Goal: Communication & Community: Answer question/provide support

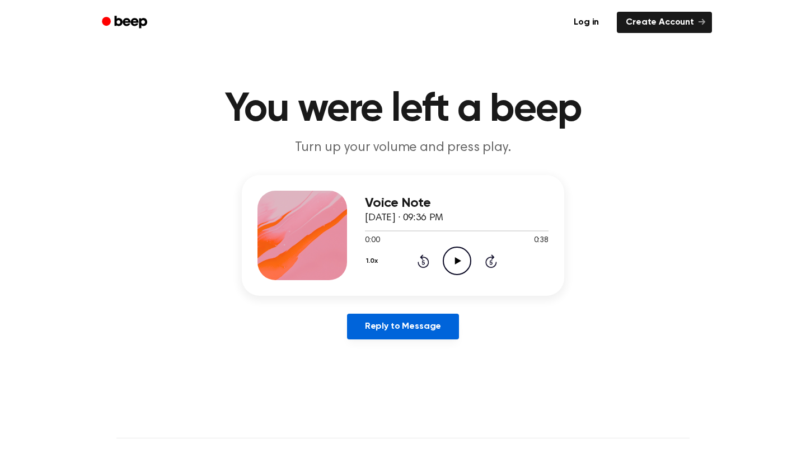
click at [417, 321] on link "Reply to Message" at bounding box center [403, 327] width 112 height 26
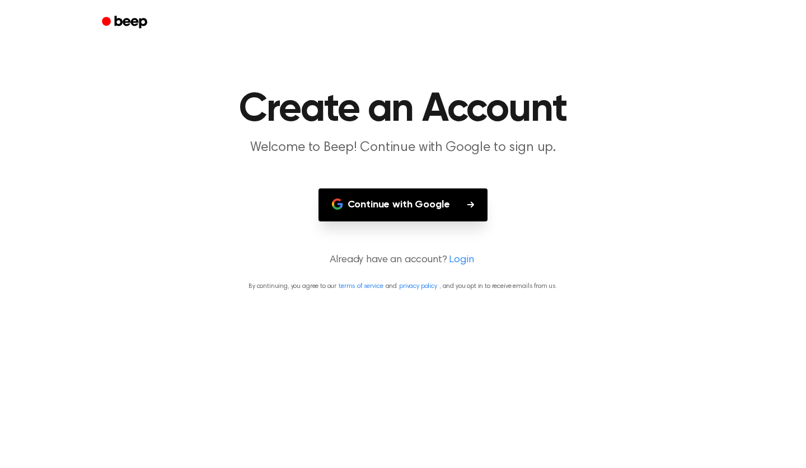
click at [450, 199] on button "Continue with Google" at bounding box center [403, 205] width 170 height 33
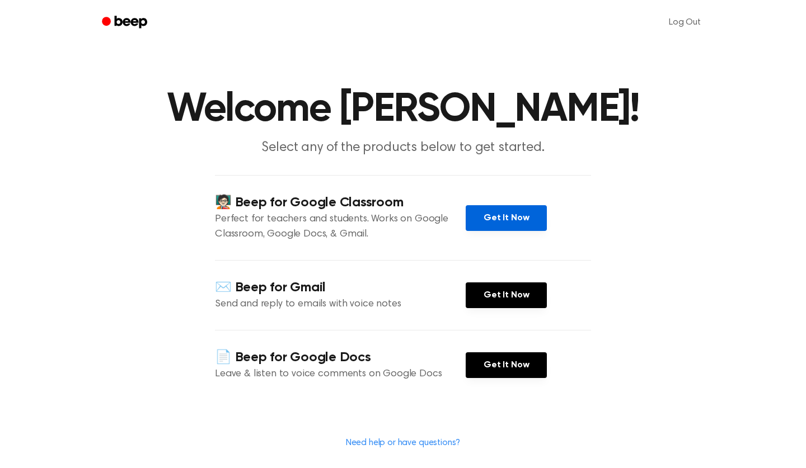
click at [511, 219] on link "Get It Now" at bounding box center [505, 218] width 81 height 26
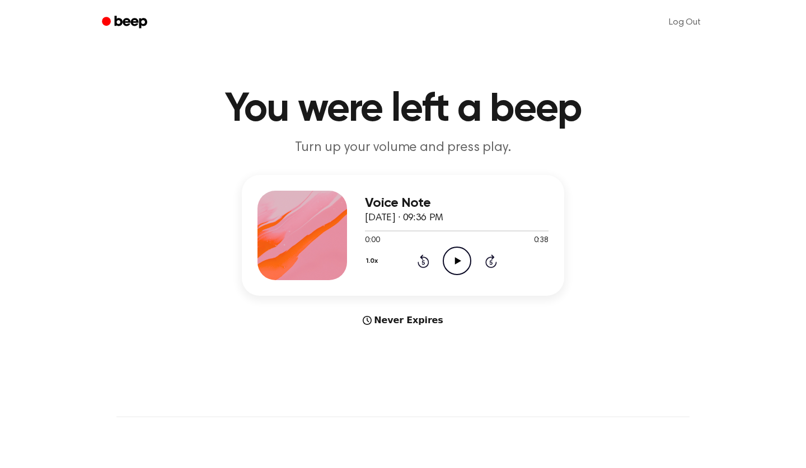
click at [464, 265] on icon "Play Audio" at bounding box center [456, 261] width 29 height 29
click at [460, 258] on icon "Pause Audio" at bounding box center [456, 261] width 29 height 29
click at [450, 262] on icon "Play Audio" at bounding box center [456, 261] width 29 height 29
click at [448, 263] on icon "Play Audio" at bounding box center [456, 261] width 29 height 29
click at [450, 263] on icon "Play Audio" at bounding box center [456, 261] width 29 height 29
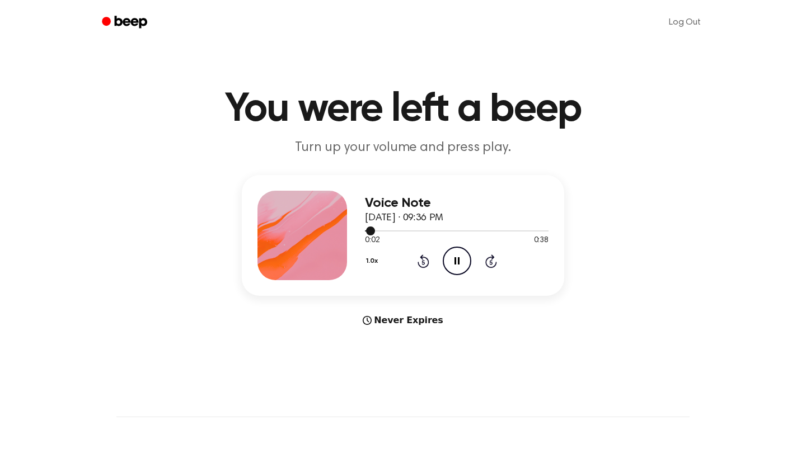
drag, startPoint x: 369, startPoint y: 234, endPoint x: 401, endPoint y: 230, distance: 32.2
click at [401, 230] on div at bounding box center [456, 230] width 183 height 9
click at [459, 262] on icon "Pause Audio" at bounding box center [456, 261] width 29 height 29
click at [405, 0] on div "Log Out" at bounding box center [403, 22] width 618 height 45
click at [424, 259] on icon "Rewind 5 seconds" at bounding box center [423, 261] width 12 height 15
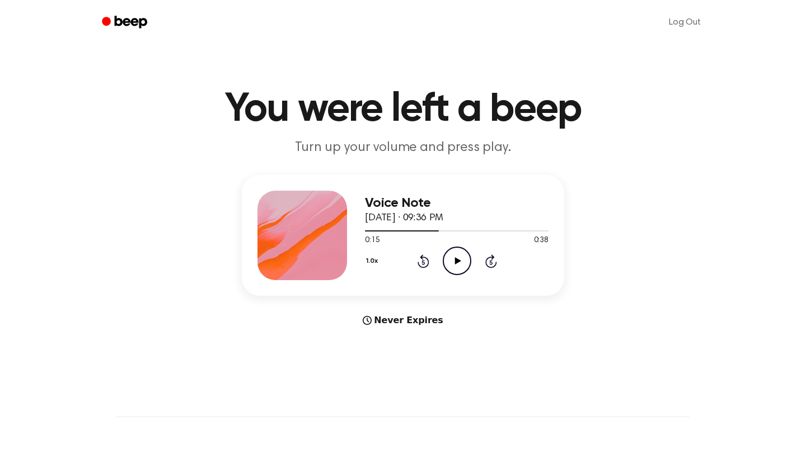
click at [452, 251] on icon "Play Audio" at bounding box center [456, 261] width 29 height 29
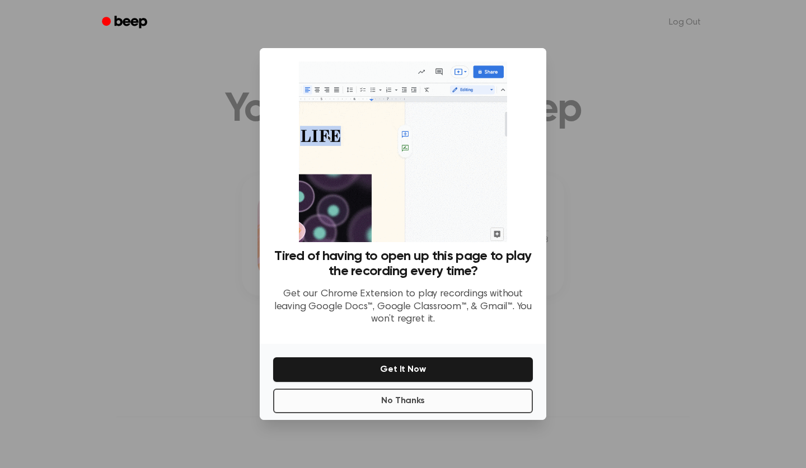
click at [404, 399] on button "No Thanks" at bounding box center [403, 401] width 260 height 25
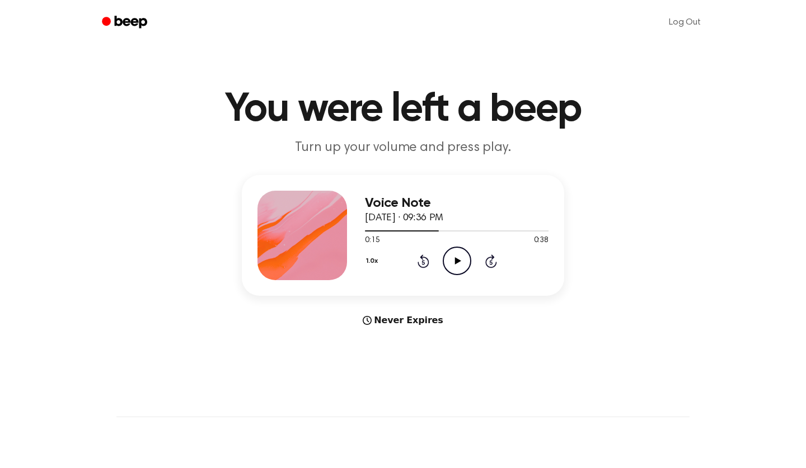
click at [452, 272] on icon "Play Audio" at bounding box center [456, 261] width 29 height 29
